Goal: Task Accomplishment & Management: Complete application form

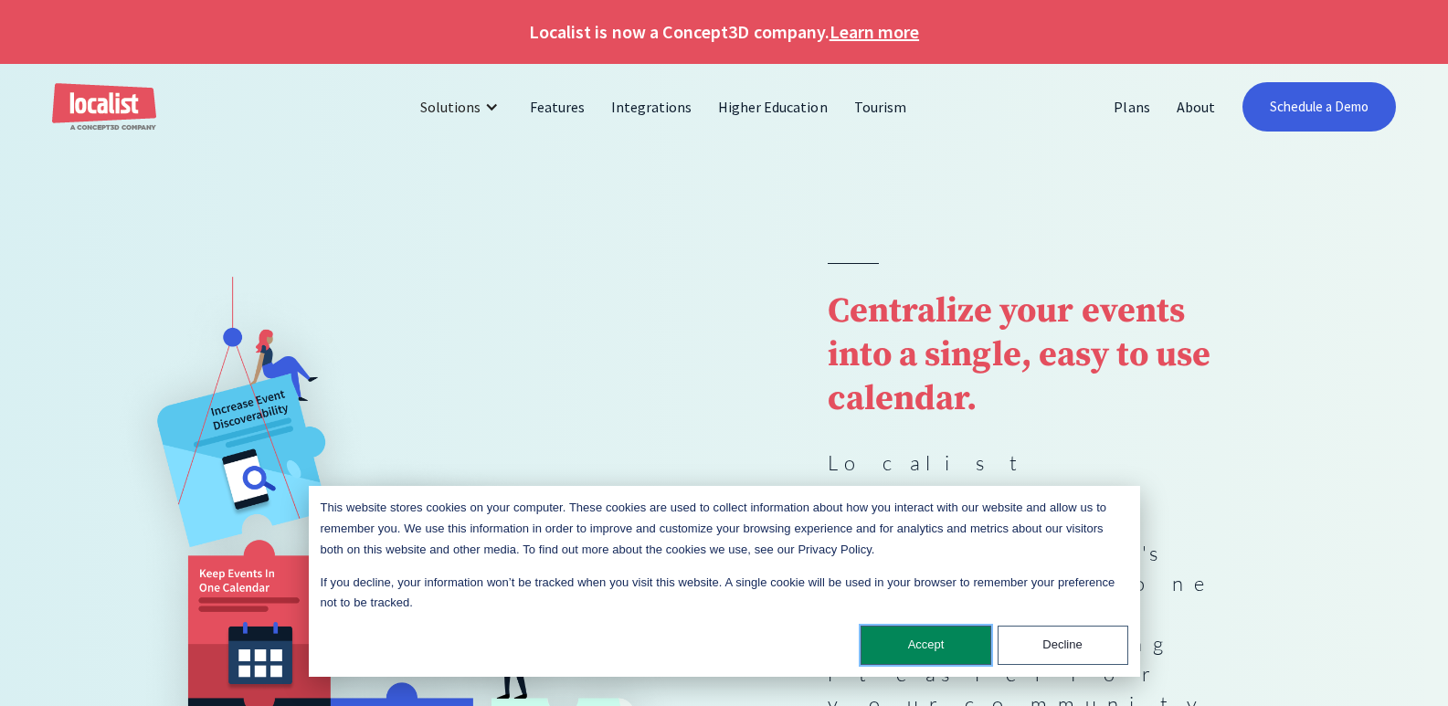
click at [894, 637] on button "Accept" at bounding box center [925, 645] width 131 height 39
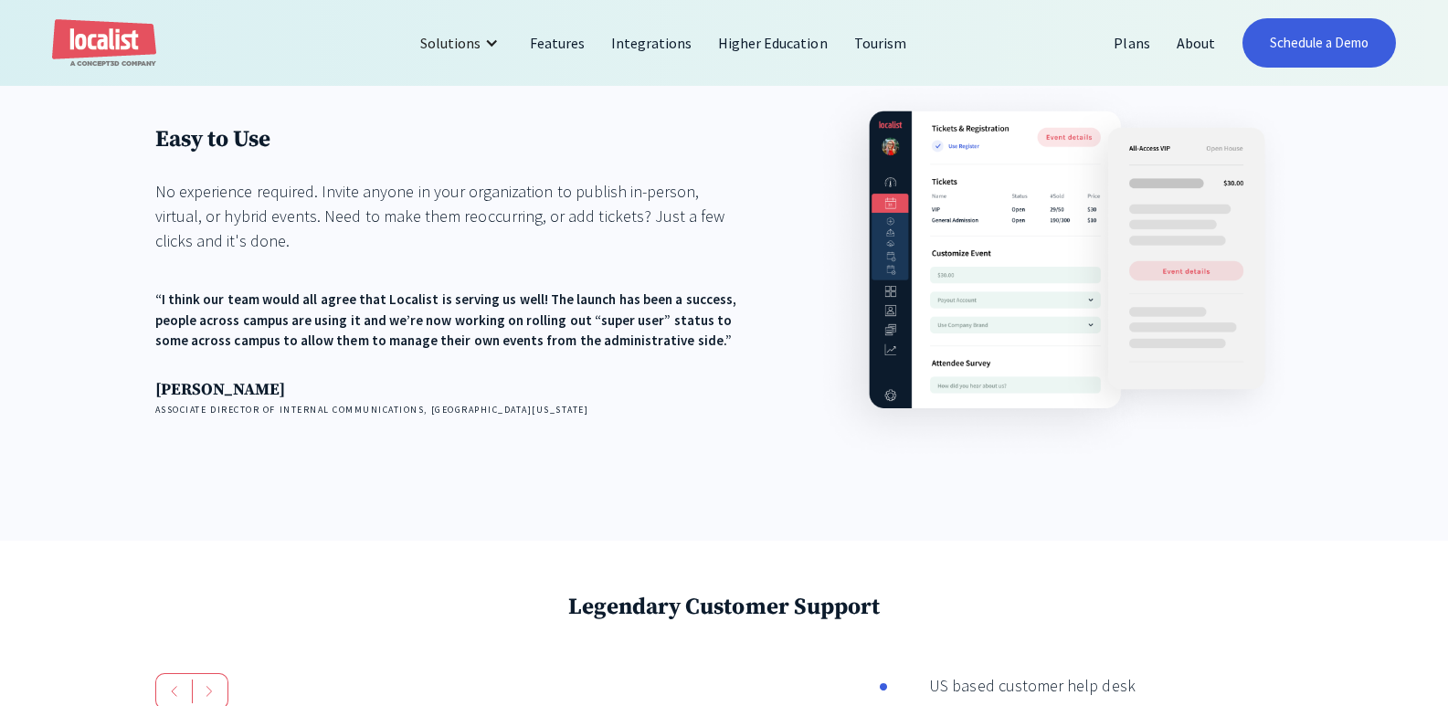
scroll to position [2922, 0]
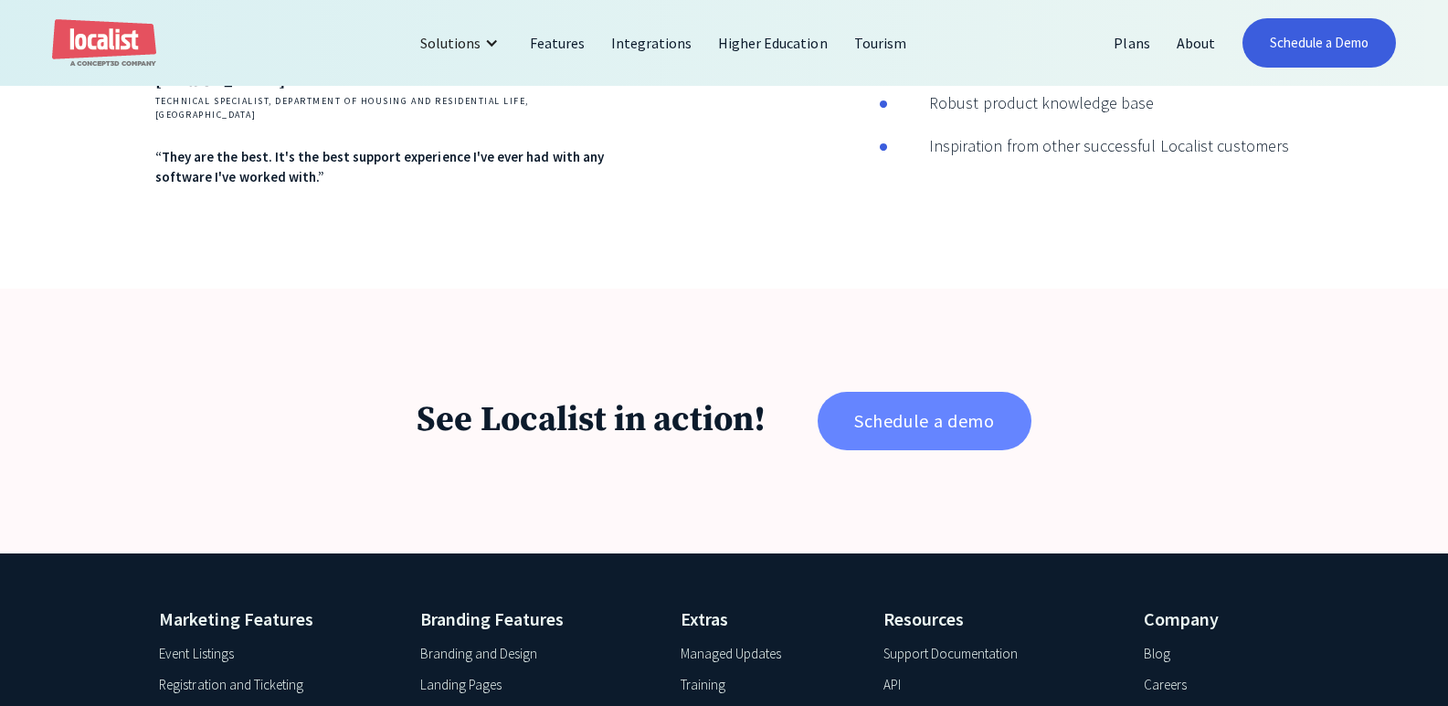
click at [926, 403] on link "Schedule a demo" at bounding box center [923, 421] width 213 height 58
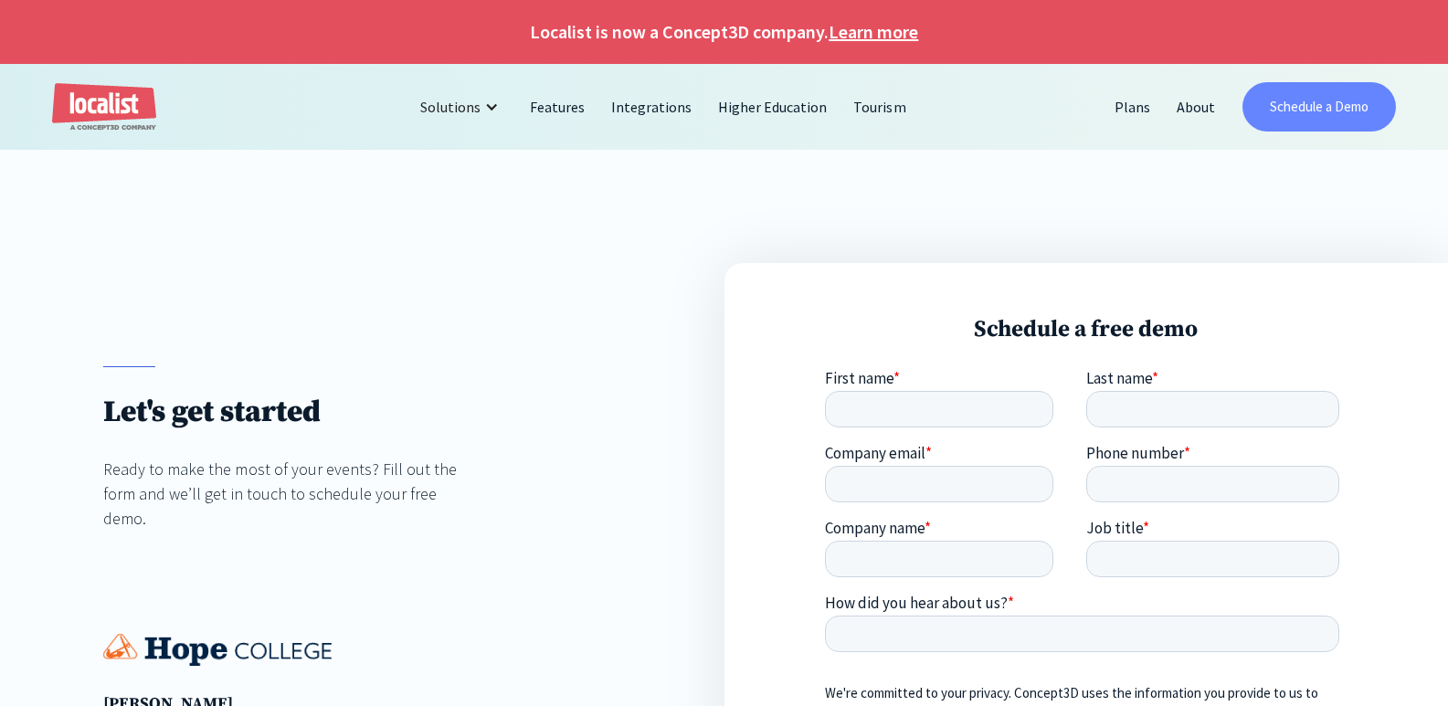
click at [1357, 99] on link "Schedule a Demo" at bounding box center [1318, 106] width 153 height 49
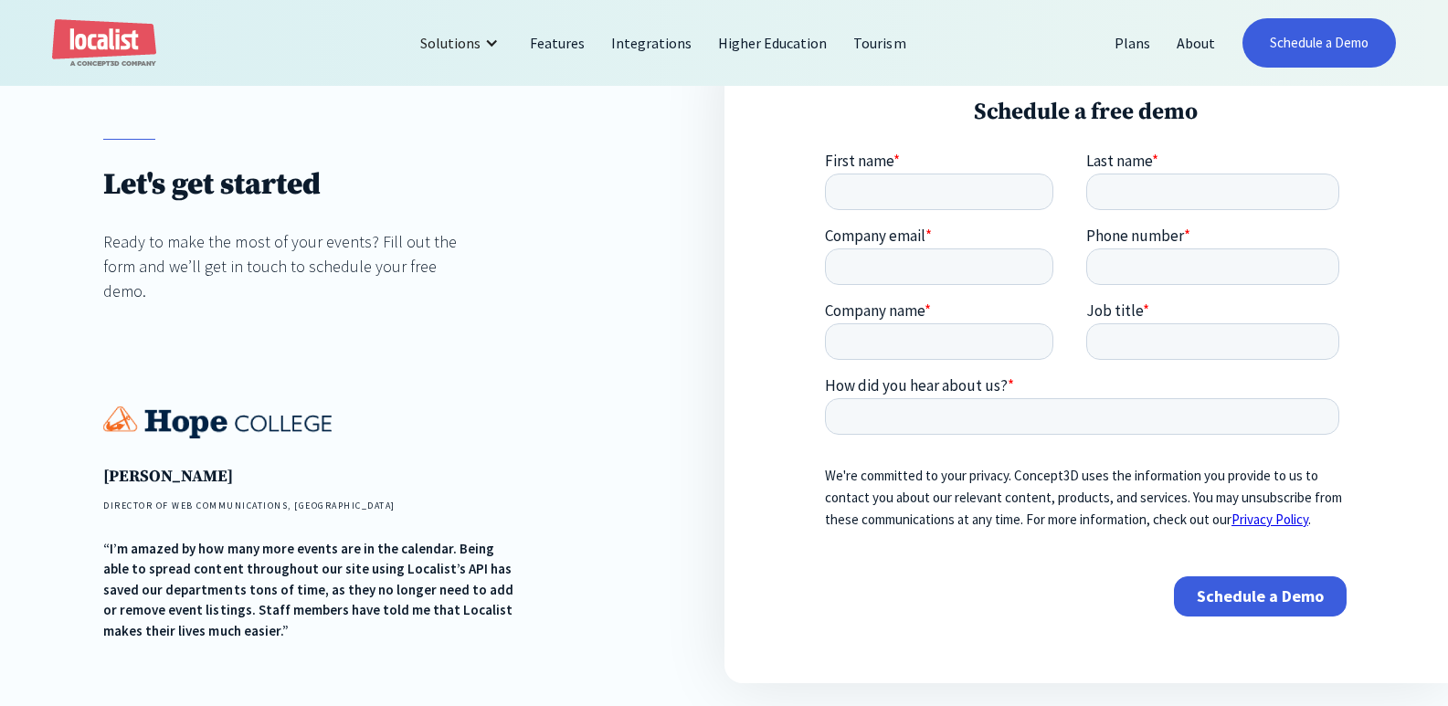
scroll to position [274, 0]
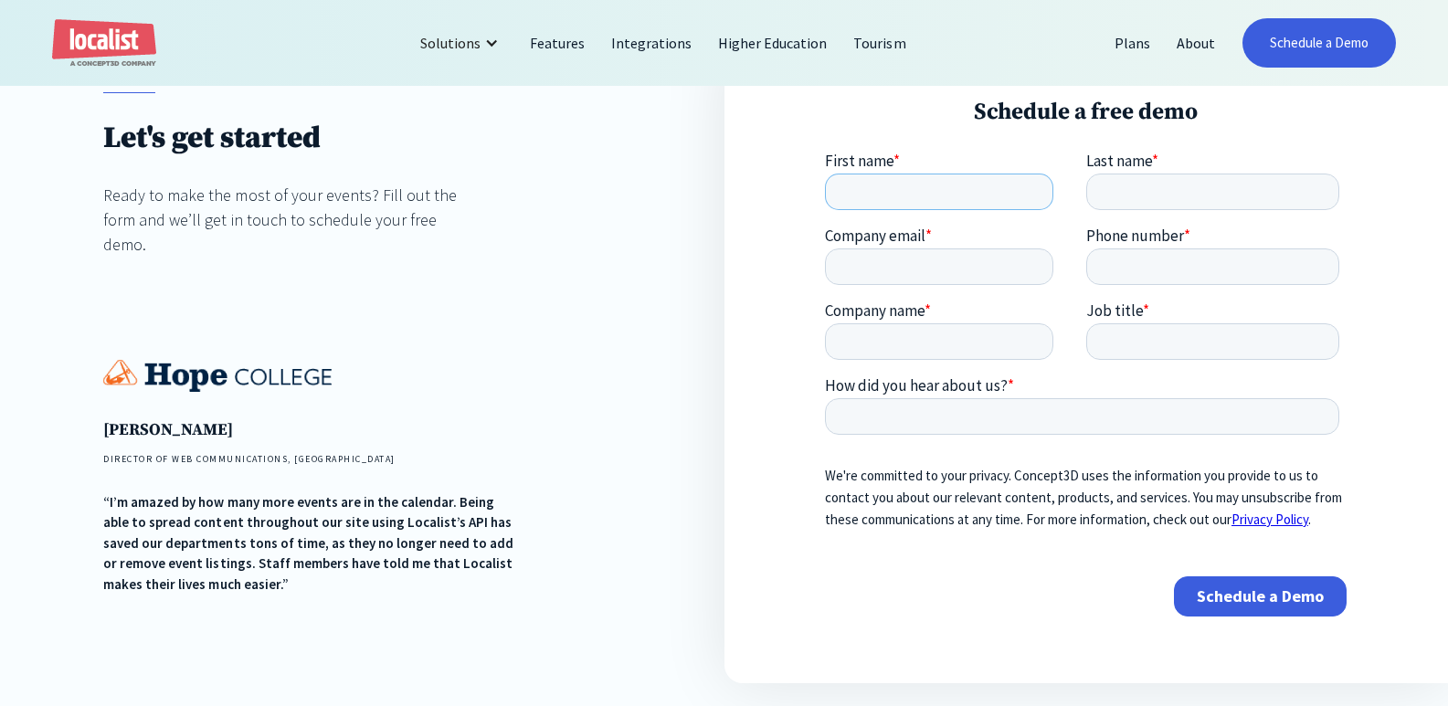
click at [955, 198] on input "First name *" at bounding box center [939, 191] width 228 height 37
type input "Cozy Abode"
type input "Living"
type input "[EMAIL_ADDRESS][DOMAIN_NAME]"
type input "4386196191"
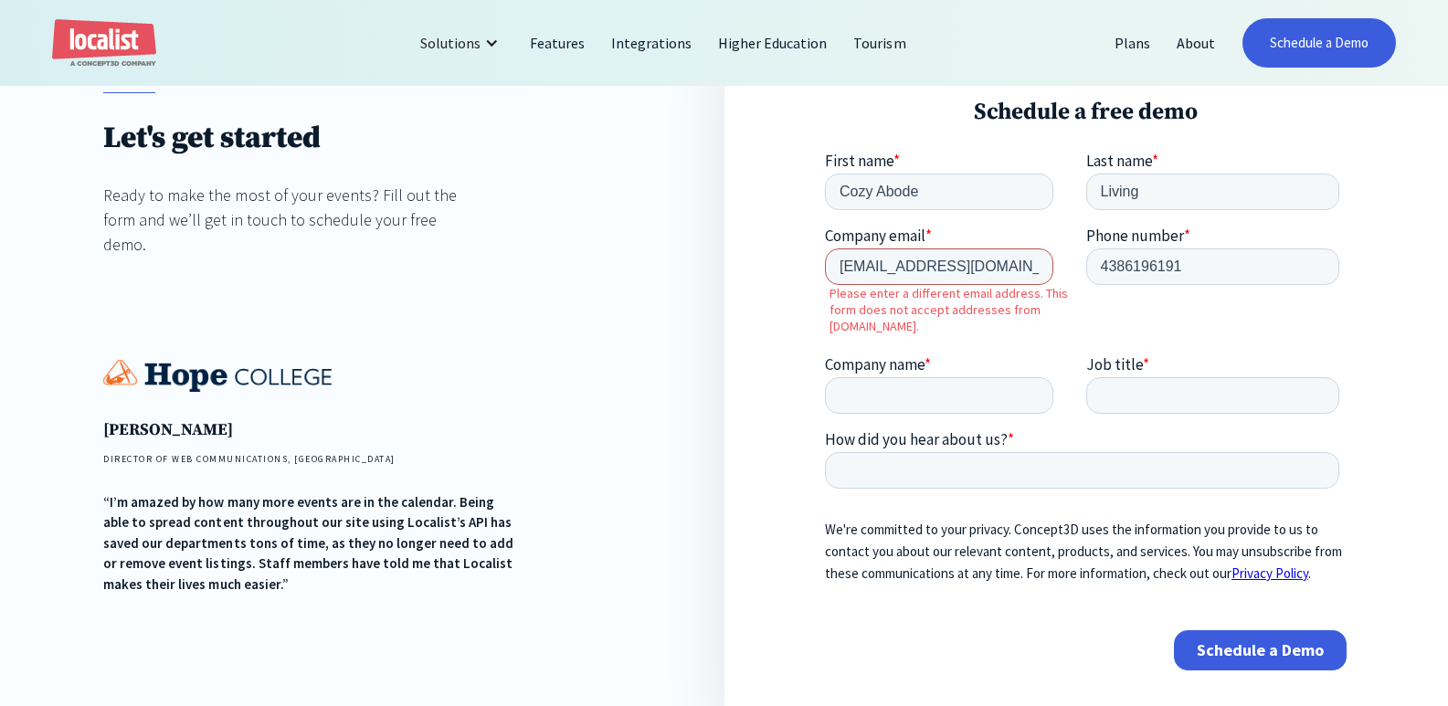
click at [1022, 260] on input "pareezy05@gmail.com" at bounding box center [939, 265] width 228 height 37
drag, startPoint x: 1016, startPoint y: 265, endPoint x: 1587, endPoint y: 410, distance: 589.0
click at [825, 267] on html "First name * Cozy Abode Last name * Living Company email * pareezy05@gmail.com …" at bounding box center [1085, 426] width 521 height 551
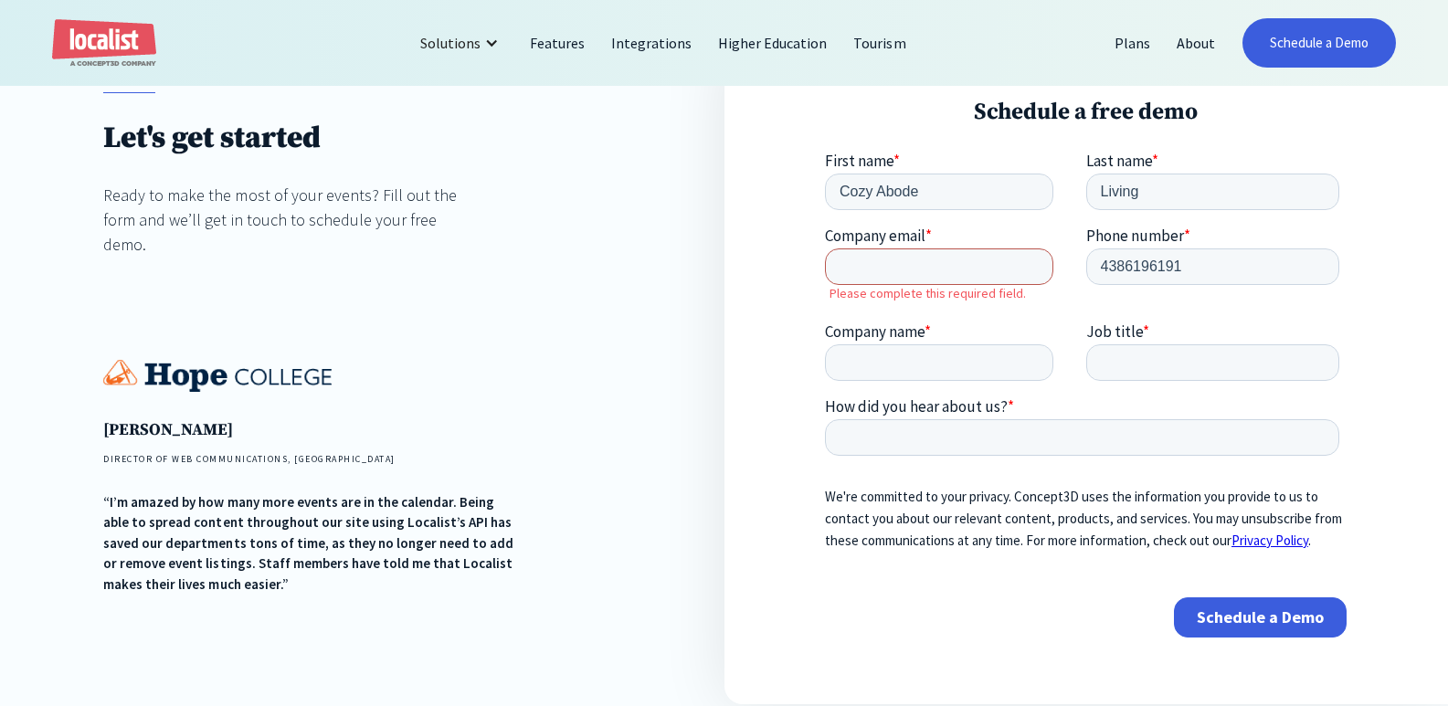
click at [938, 266] on input "Company email *" at bounding box center [939, 265] width 228 height 37
type input "pareezy05@gmail.com"
type input "Cozy Abode Living"
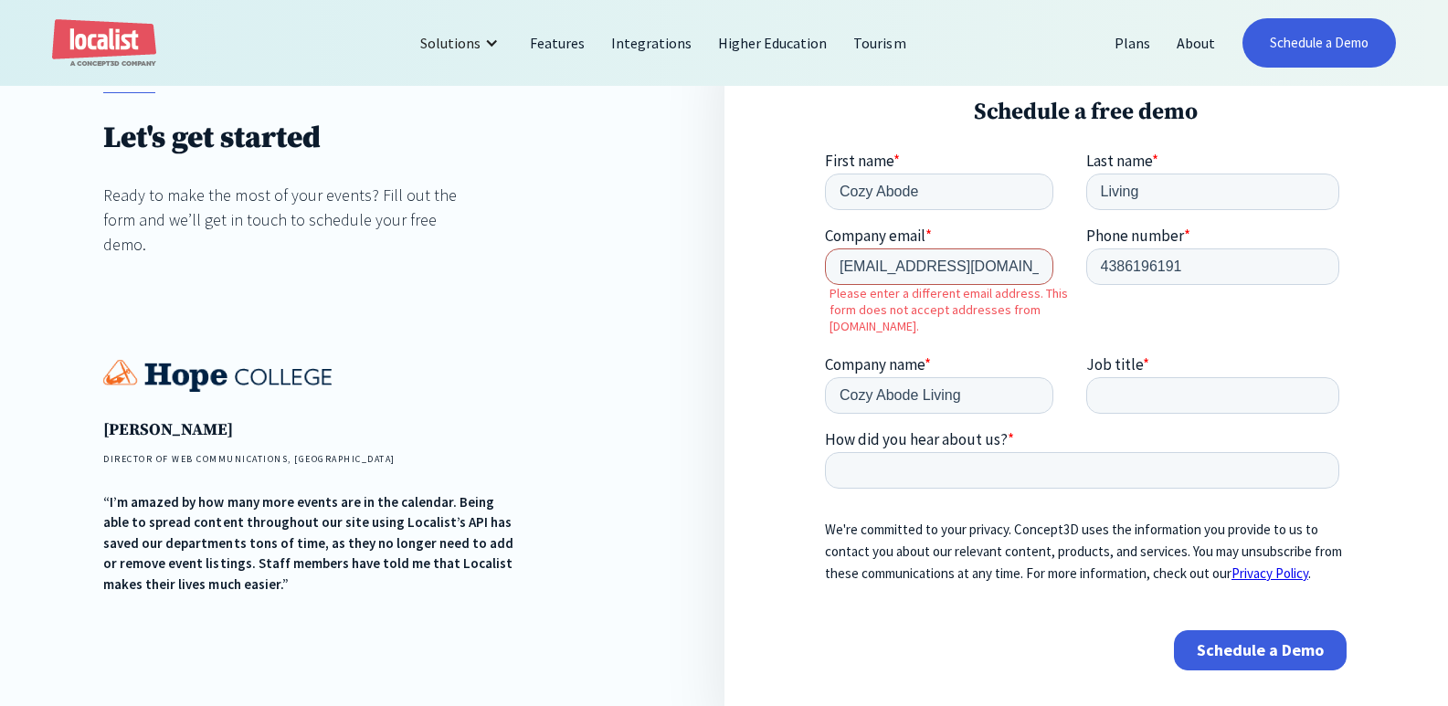
drag, startPoint x: 912, startPoint y: 269, endPoint x: 1002, endPoint y: 265, distance: 89.6
click at [1002, 265] on input "pareezy05@gmail.com" at bounding box center [939, 265] width 228 height 37
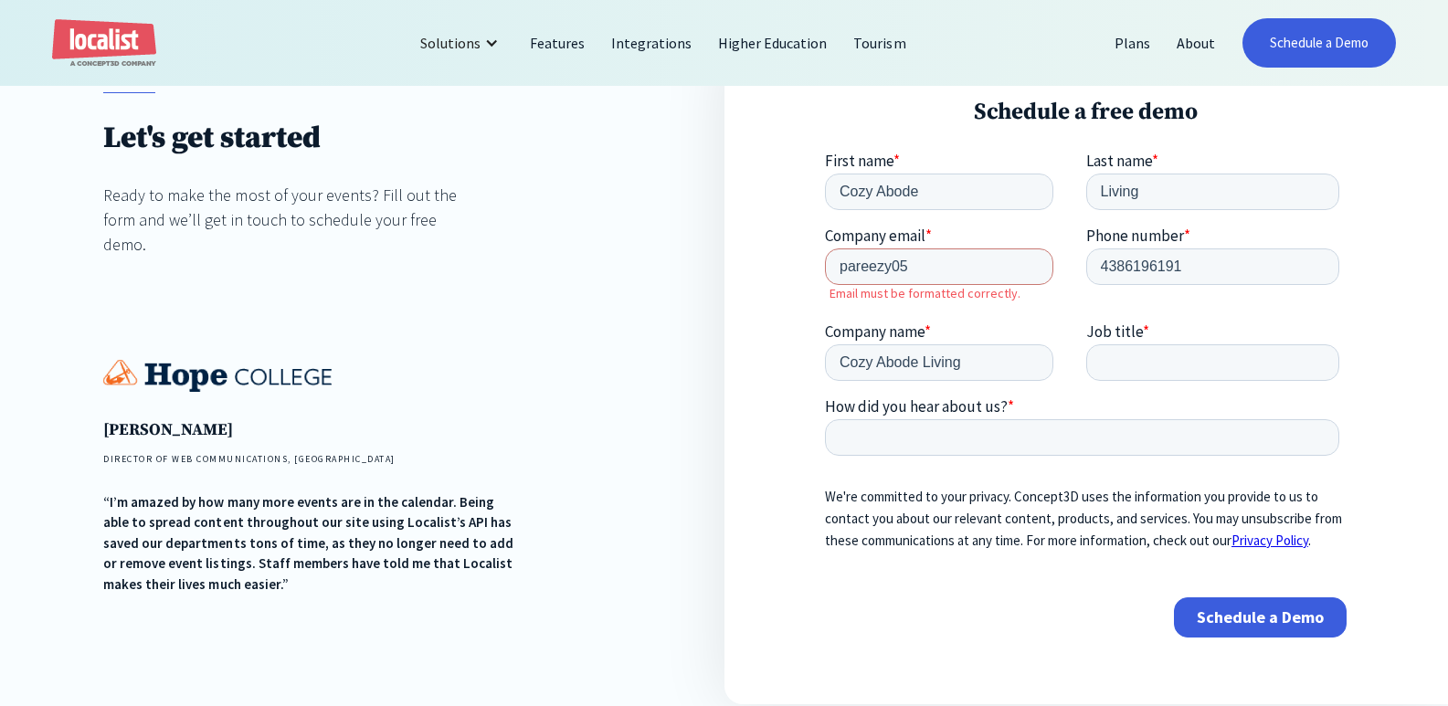
click at [781, 325] on div "Schedule a free demo" at bounding box center [1086, 375] width 724 height 658
click at [942, 265] on input "pareezy05" at bounding box center [939, 265] width 228 height 37
type input "pareezy05@gmail.com"
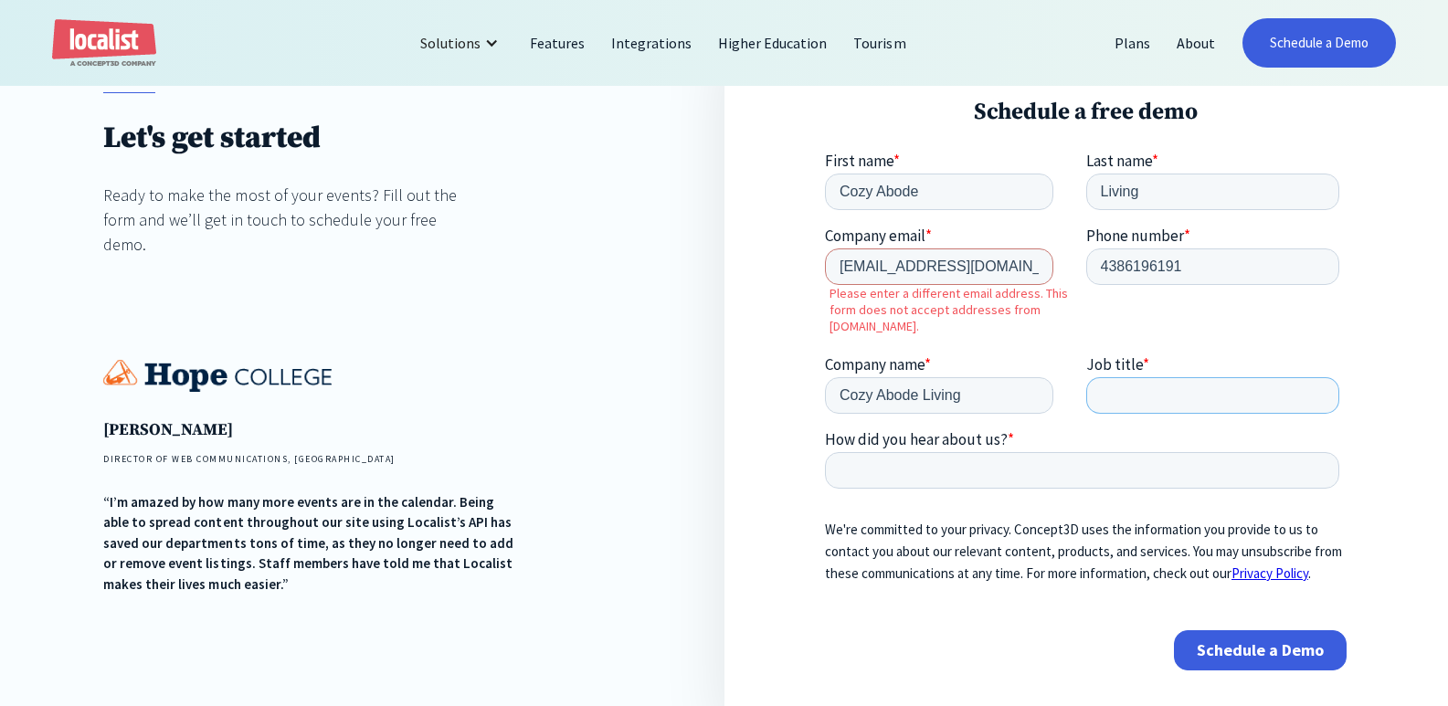
click at [1128, 394] on input "Job title *" at bounding box center [1213, 394] width 254 height 37
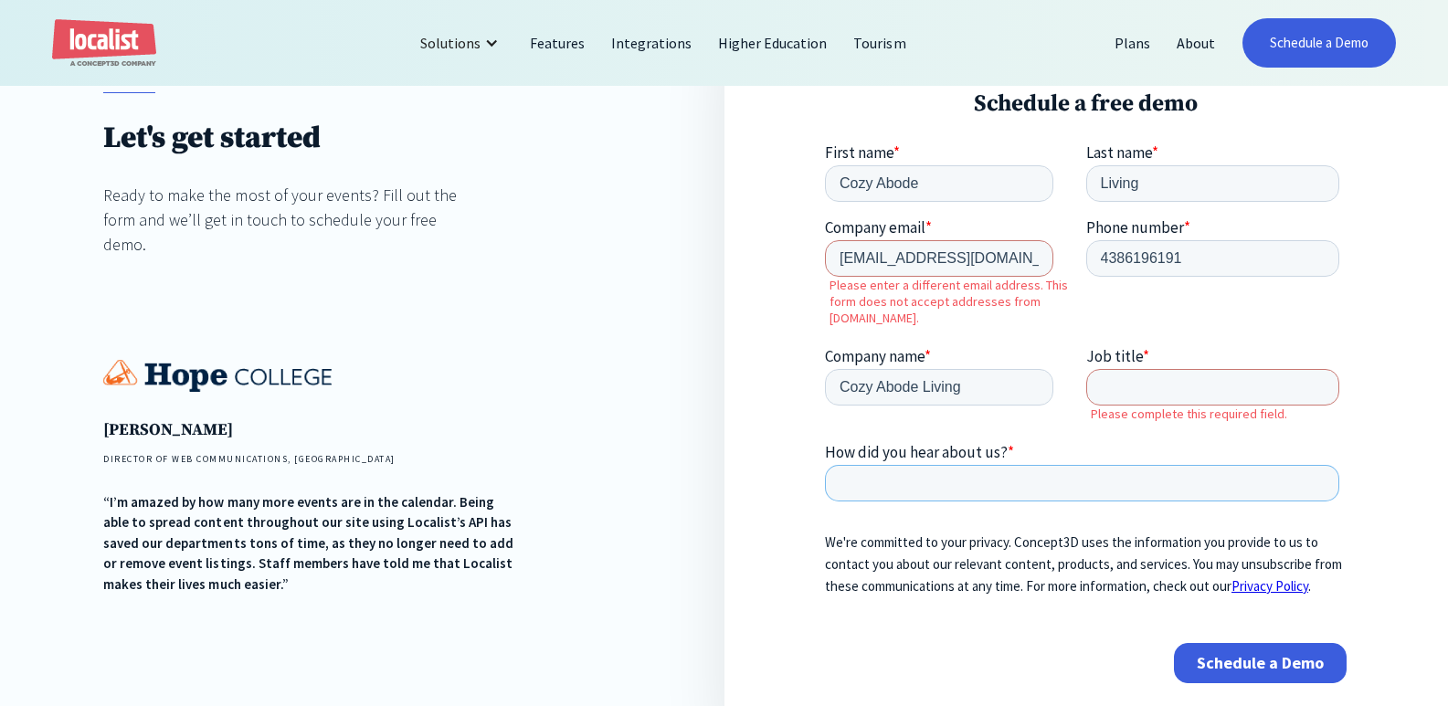
click at [1000, 484] on input "How did you hear about us? *" at bounding box center [1082, 482] width 514 height 37
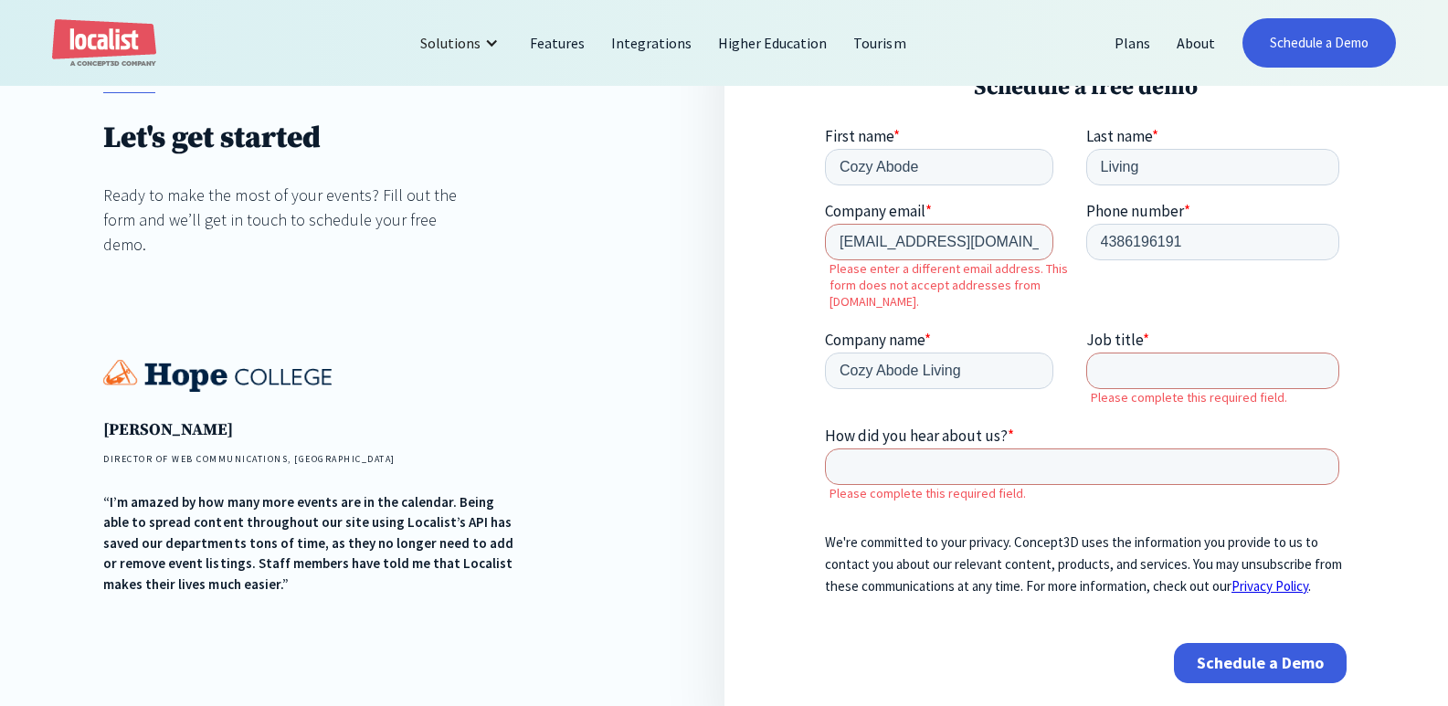
click at [1290, 658] on input "Schedule a Demo" at bounding box center [1260, 662] width 173 height 40
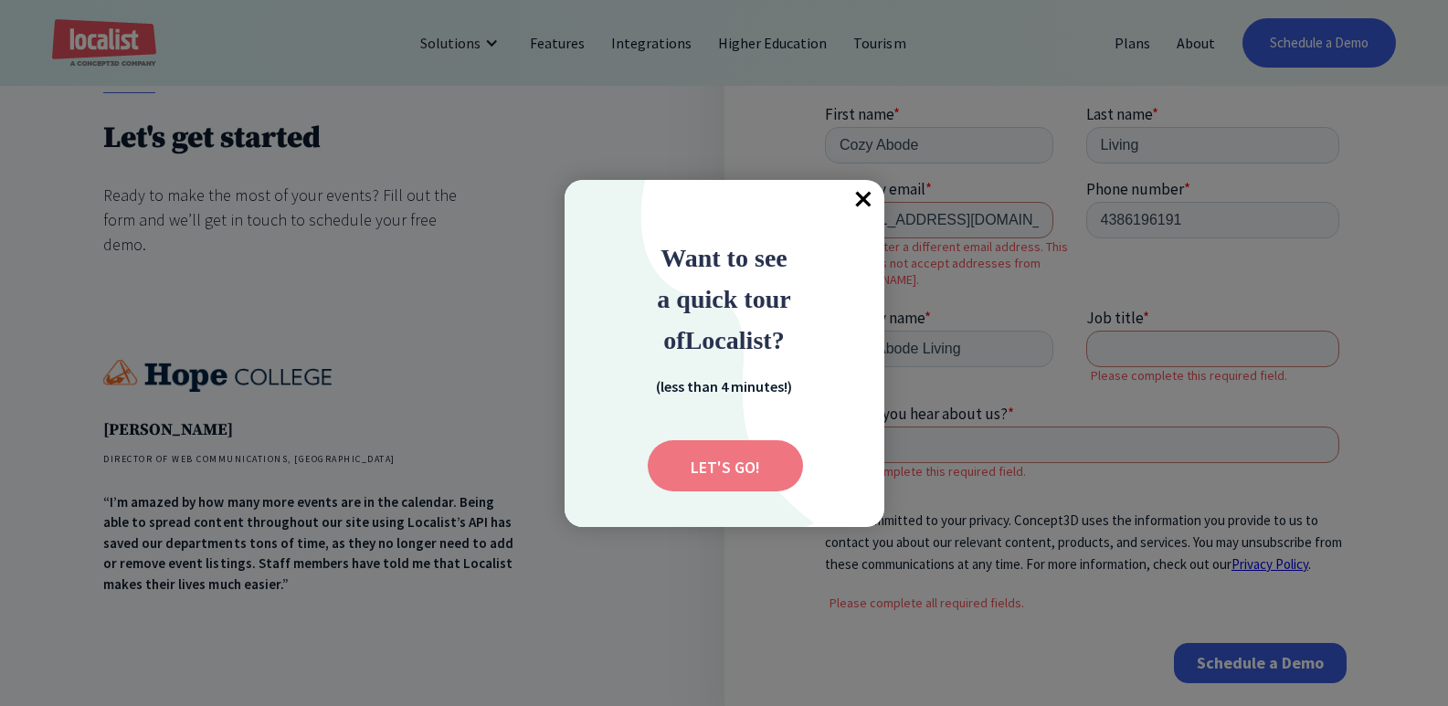
click at [751, 474] on input "Submit" at bounding box center [724, 465] width 155 height 51
